Goal: Check status: Check status

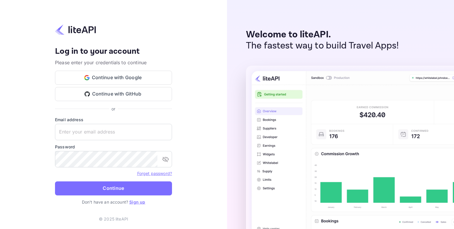
type input "[EMAIL_ADDRESS][DOMAIN_NAME]"
click at [116, 186] on button "Continue" at bounding box center [113, 189] width 117 height 14
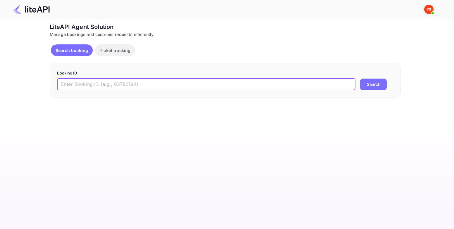
click at [148, 86] on input "text" at bounding box center [206, 85] width 298 height 12
paste input "9048324"
type input "9048324"
click at [379, 87] on button "Search" at bounding box center [373, 85] width 27 height 12
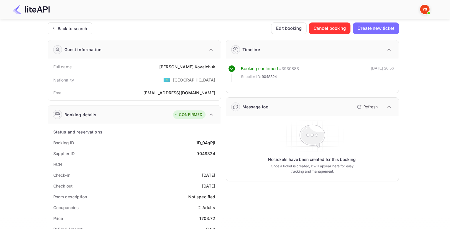
scroll to position [218, 0]
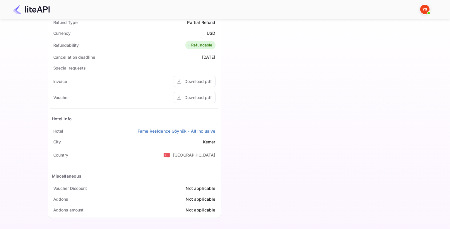
click at [191, 98] on div "Download pdf" at bounding box center [197, 97] width 27 height 6
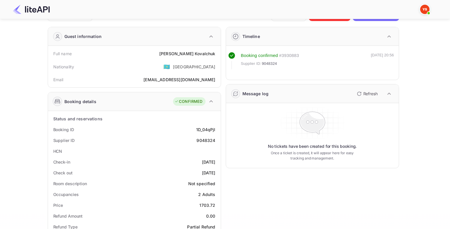
scroll to position [0, 0]
